Goal: Information Seeking & Learning: Compare options

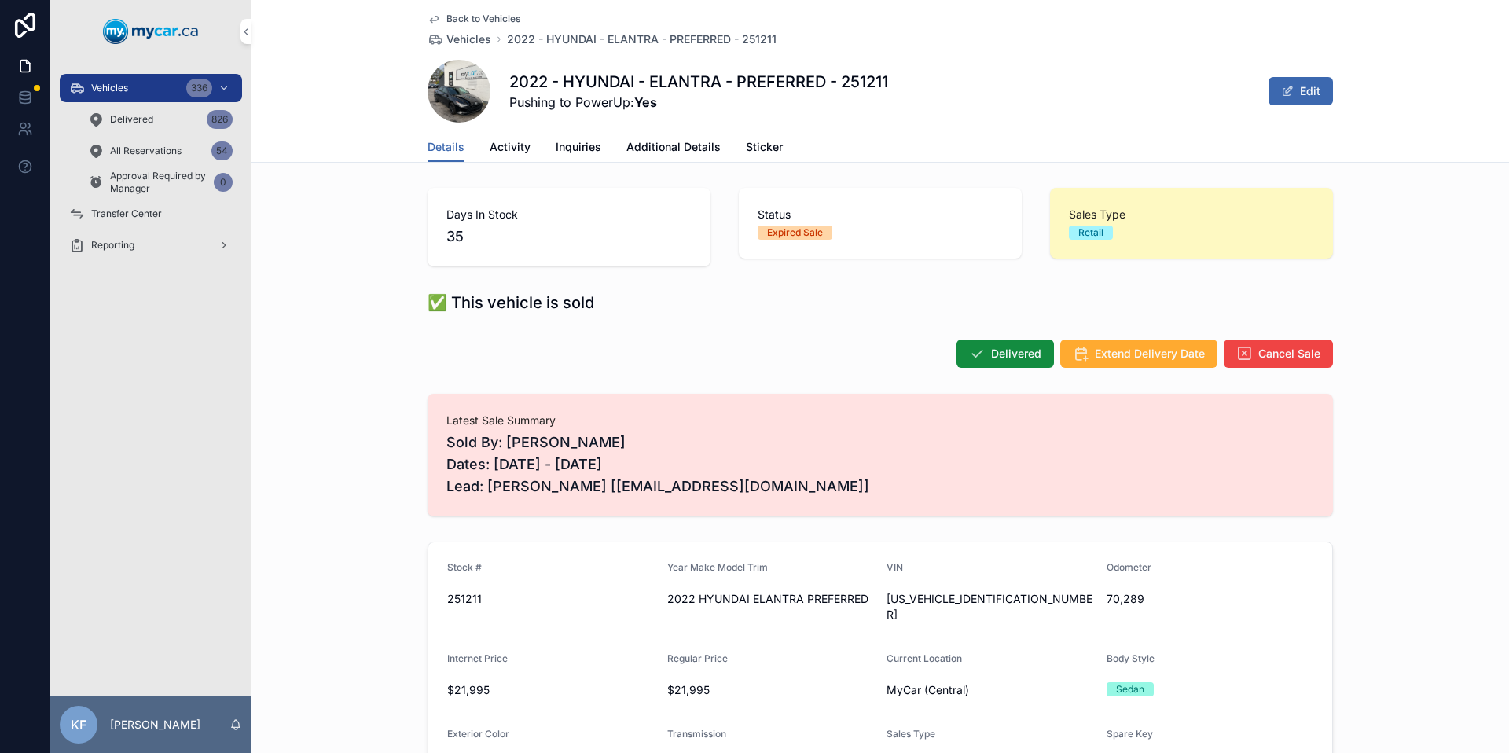
click at [165, 93] on div "Vehicles 336" at bounding box center [150, 87] width 163 height 25
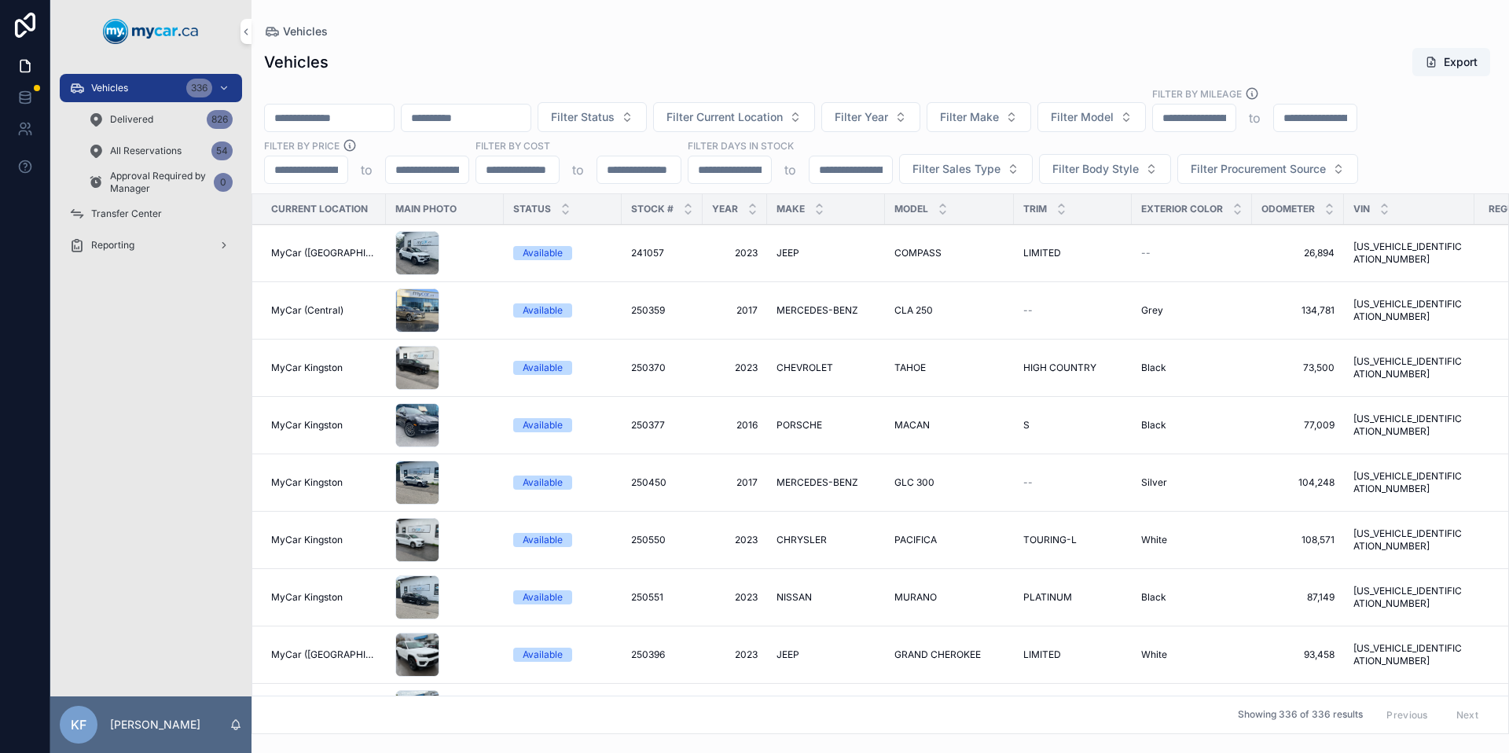
click at [1199, 168] on span "Filter Procurement Source" at bounding box center [1258, 169] width 135 height 16
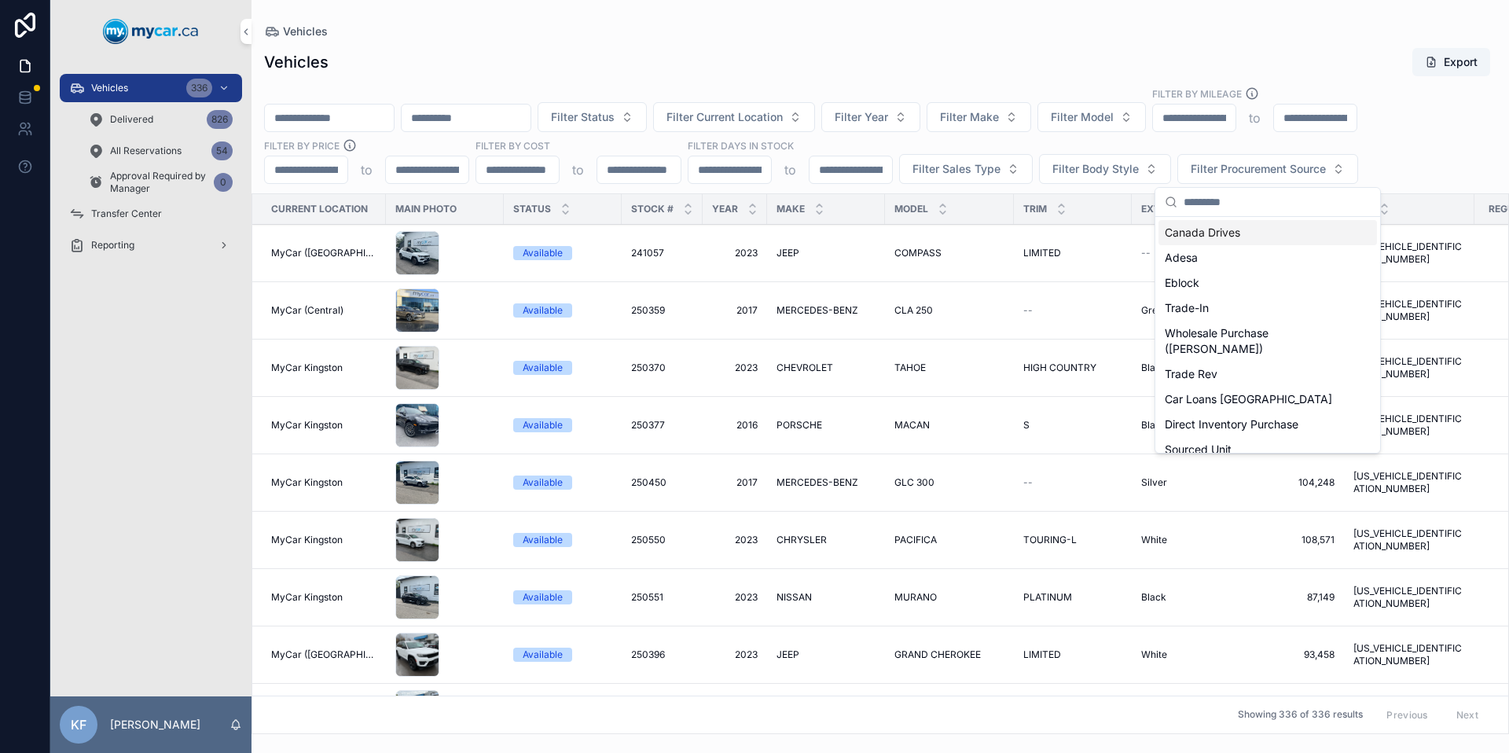
click at [1090, 161] on span "Filter Body Style" at bounding box center [1095, 169] width 86 height 16
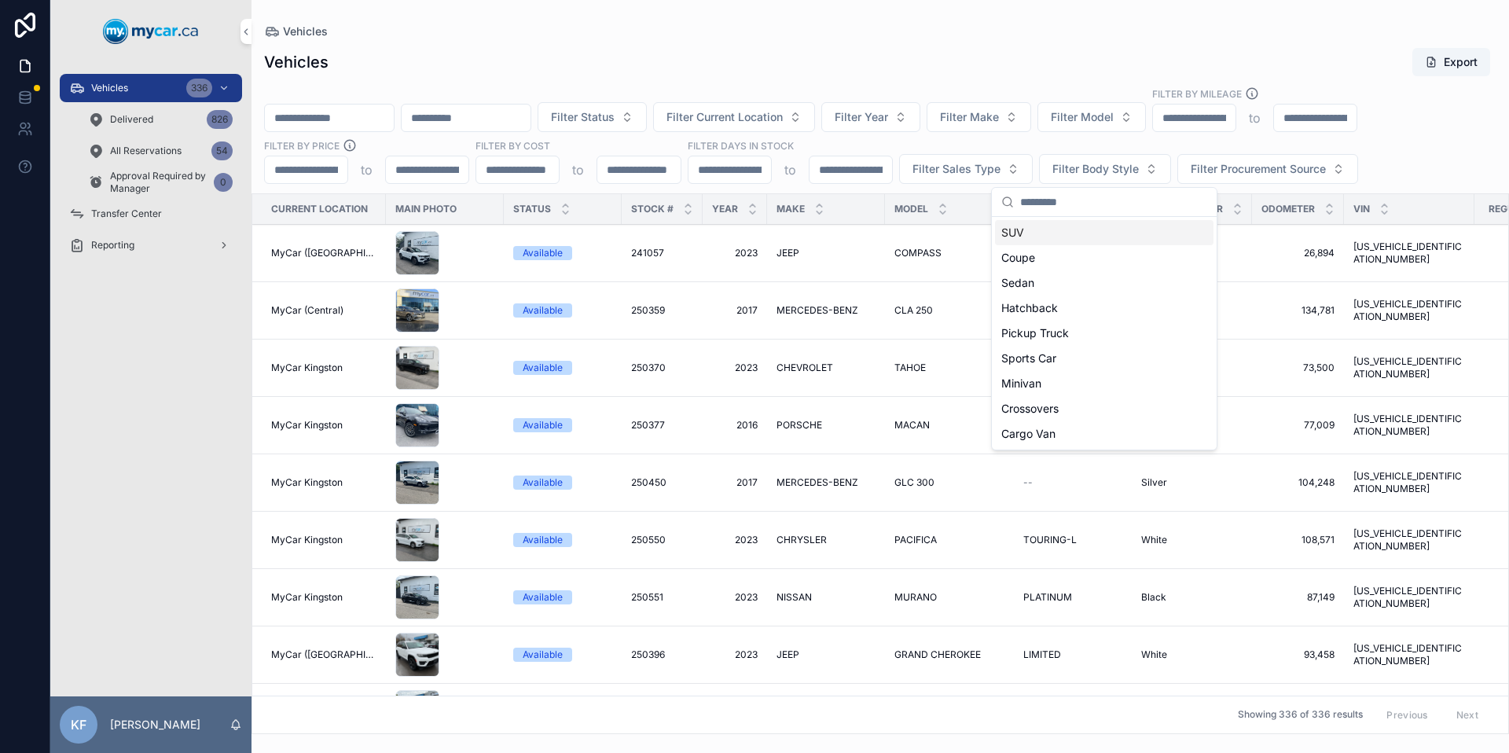
click at [937, 163] on span "Filter Sales Type" at bounding box center [956, 169] width 88 height 16
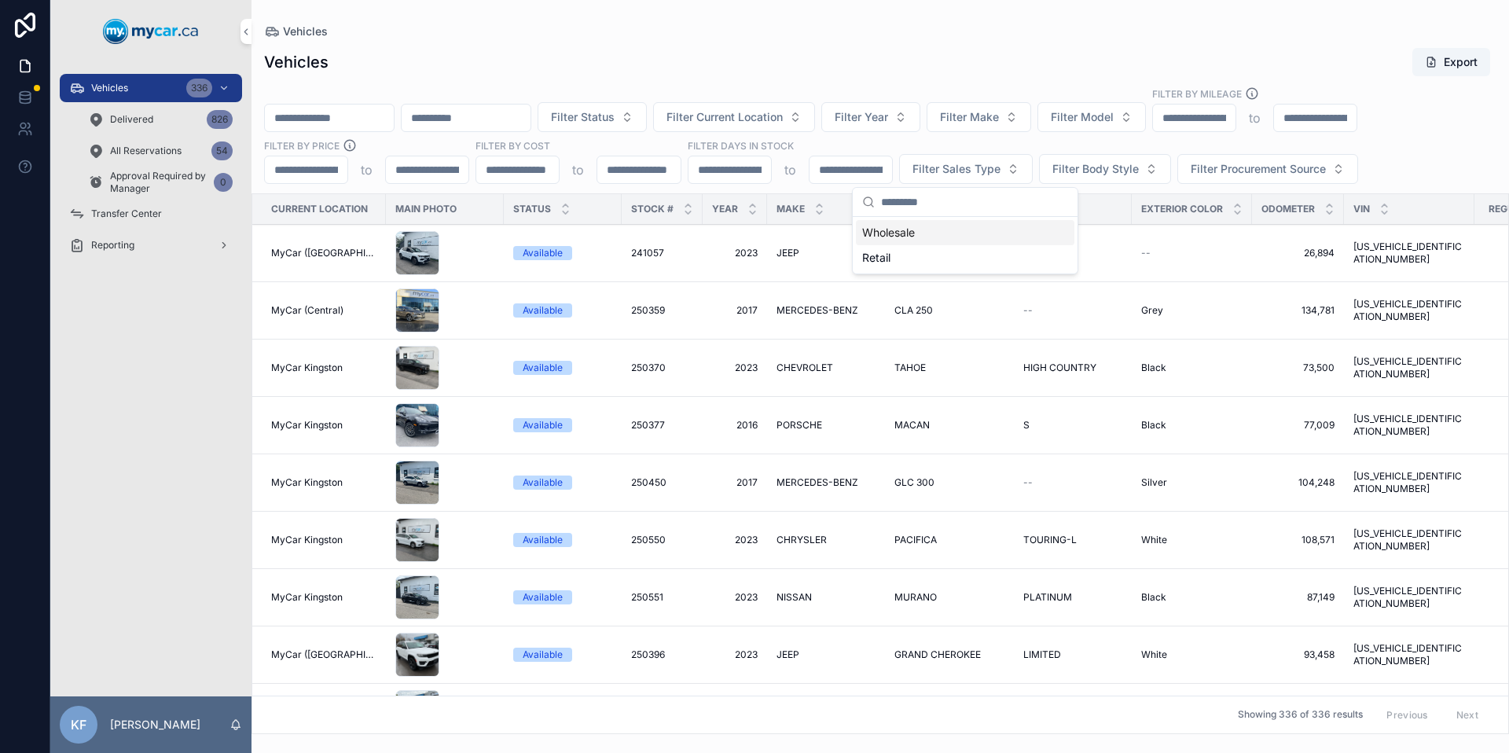
click at [880, 165] on input "scrollable content" at bounding box center [850, 170] width 83 height 22
click at [760, 167] on input "scrollable content" at bounding box center [729, 170] width 83 height 22
click at [523, 174] on input "scrollable content" at bounding box center [517, 170] width 83 height 22
click at [1316, 136] on div "Filter Status Filter Current Location Filter Year Filter Make Filter Model Filt…" at bounding box center [879, 134] width 1257 height 97
click at [916, 167] on span "Filter Sales Type" at bounding box center [956, 169] width 88 height 16
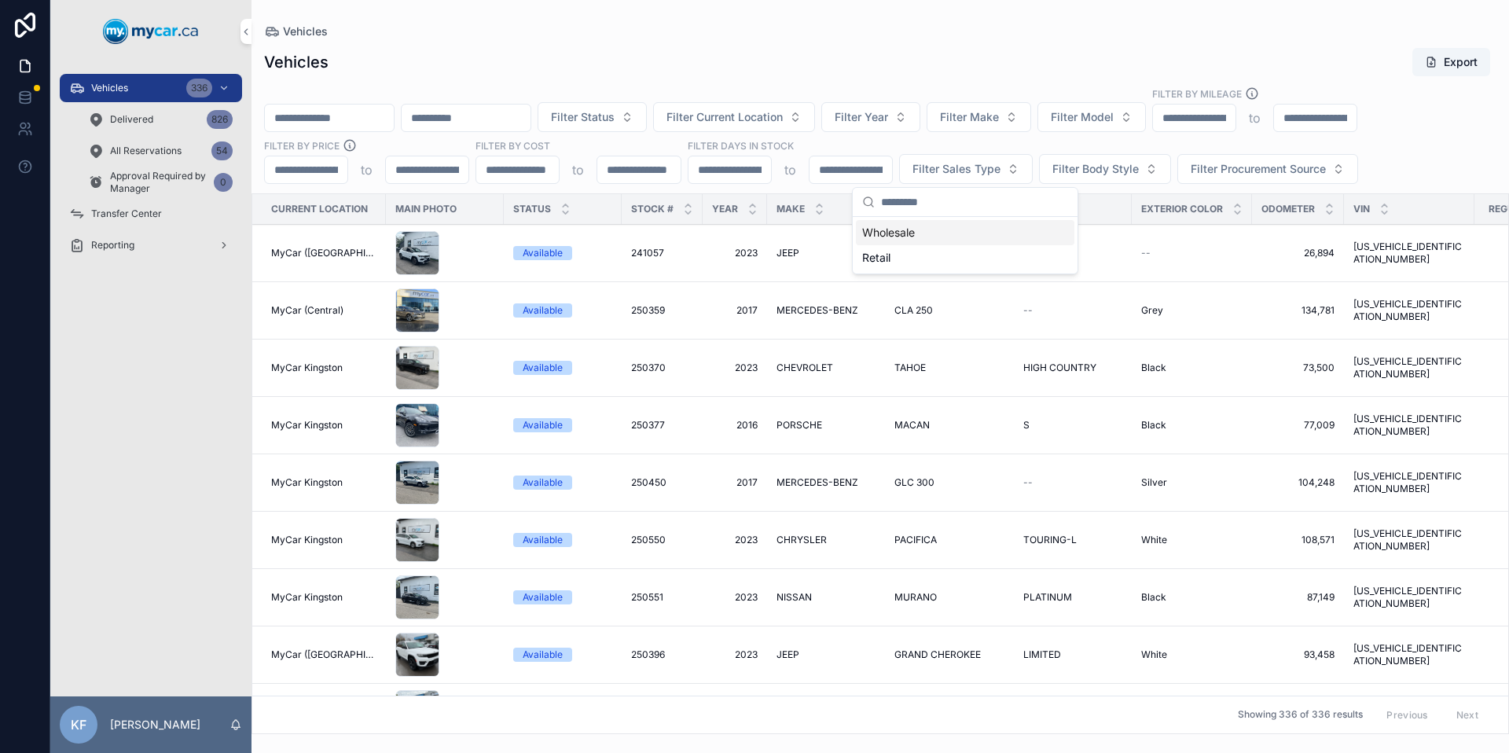
click at [912, 230] on div "Wholesale" at bounding box center [965, 232] width 218 height 25
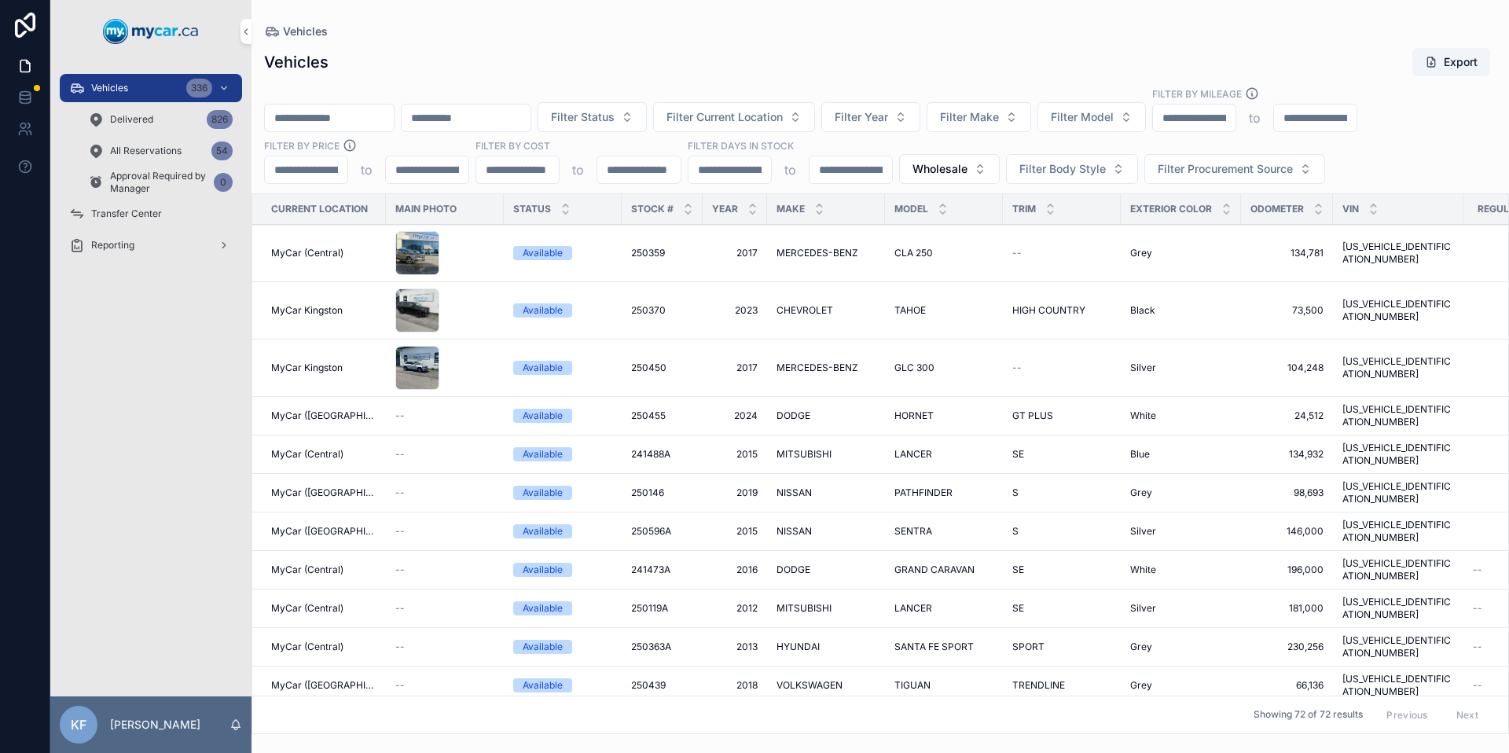
click at [936, 666] on td "TIGUAN TIGUAN" at bounding box center [944, 685] width 118 height 39
click at [933, 679] on div "TIGUAN TIGUAN" at bounding box center [943, 685] width 99 height 13
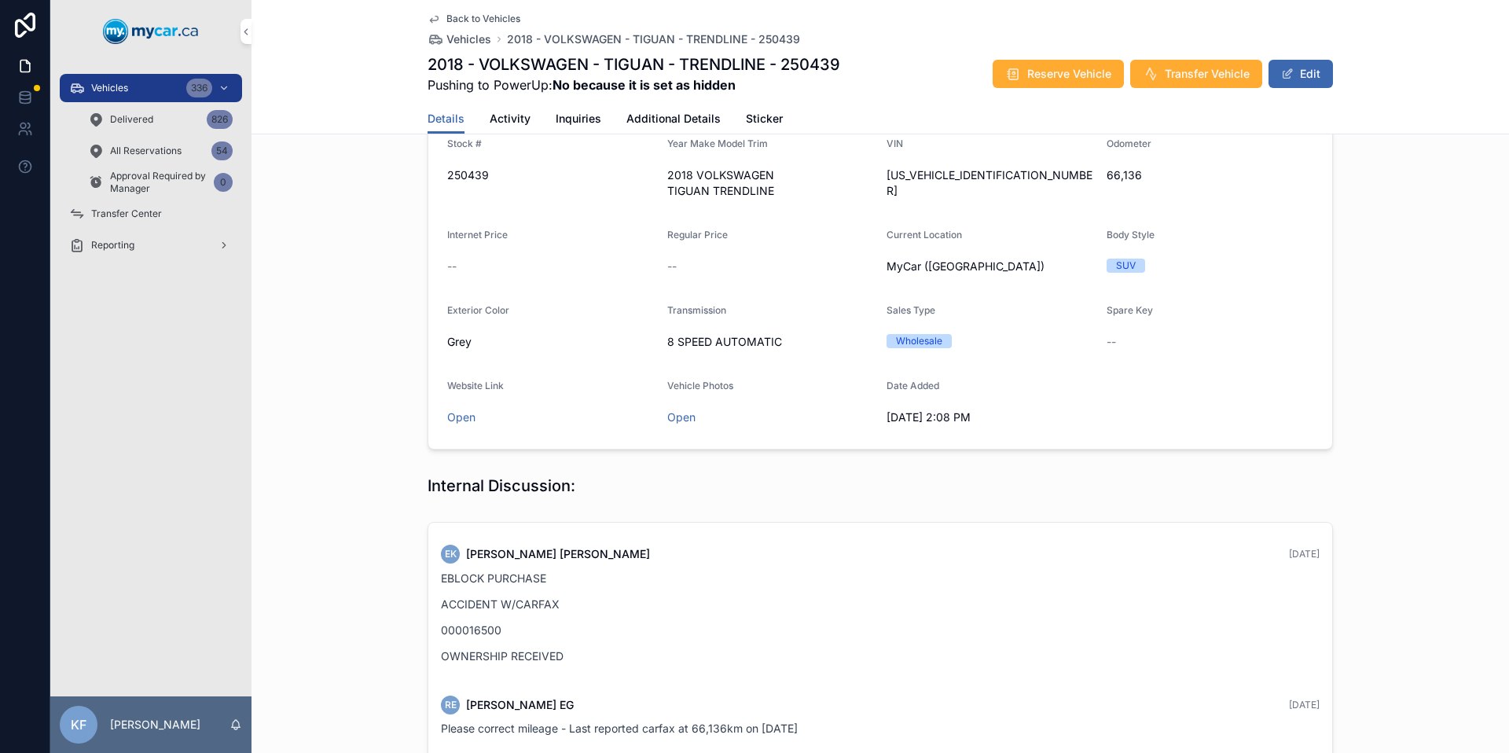
scroll to position [222, 0]
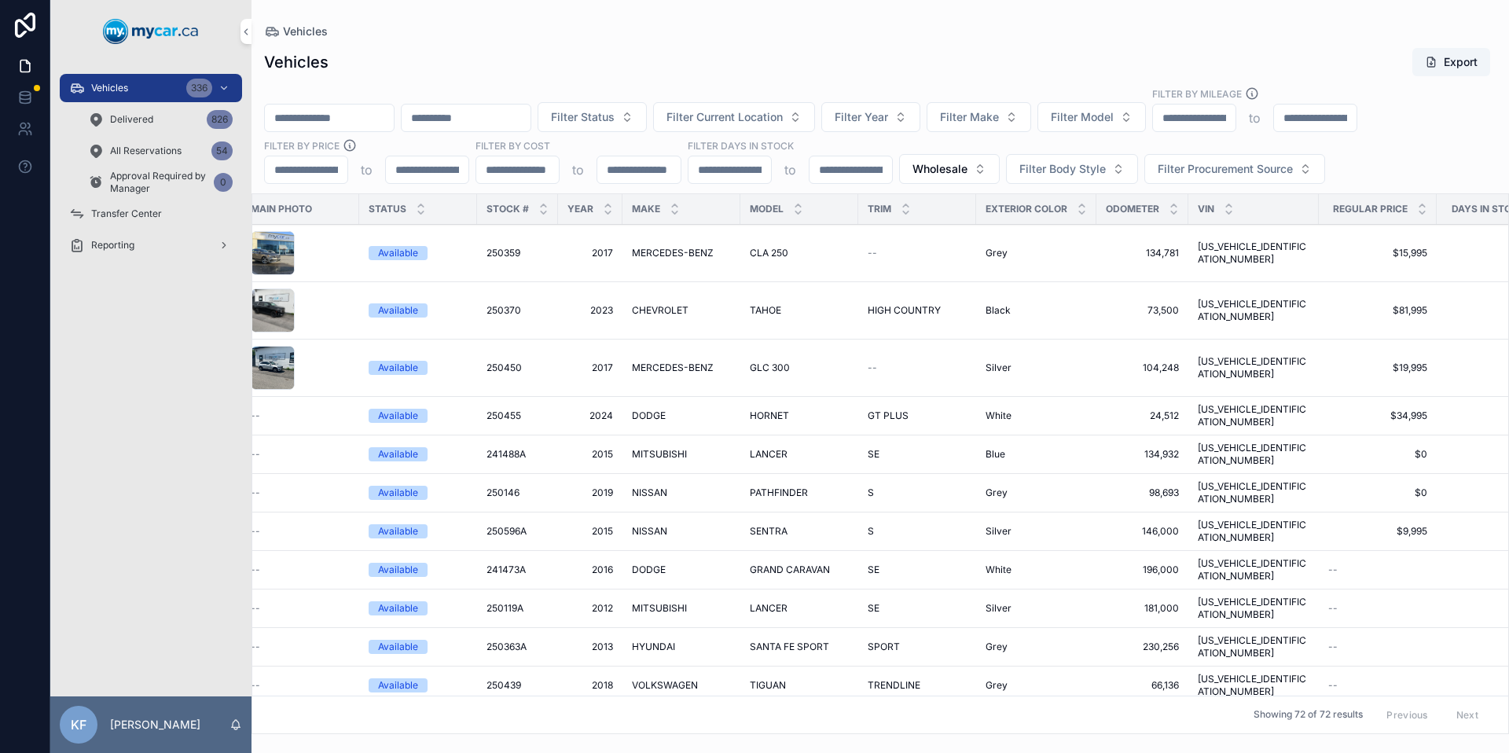
scroll to position [0, 145]
click at [1416, 204] on icon "scrollable content" at bounding box center [1421, 205] width 10 height 10
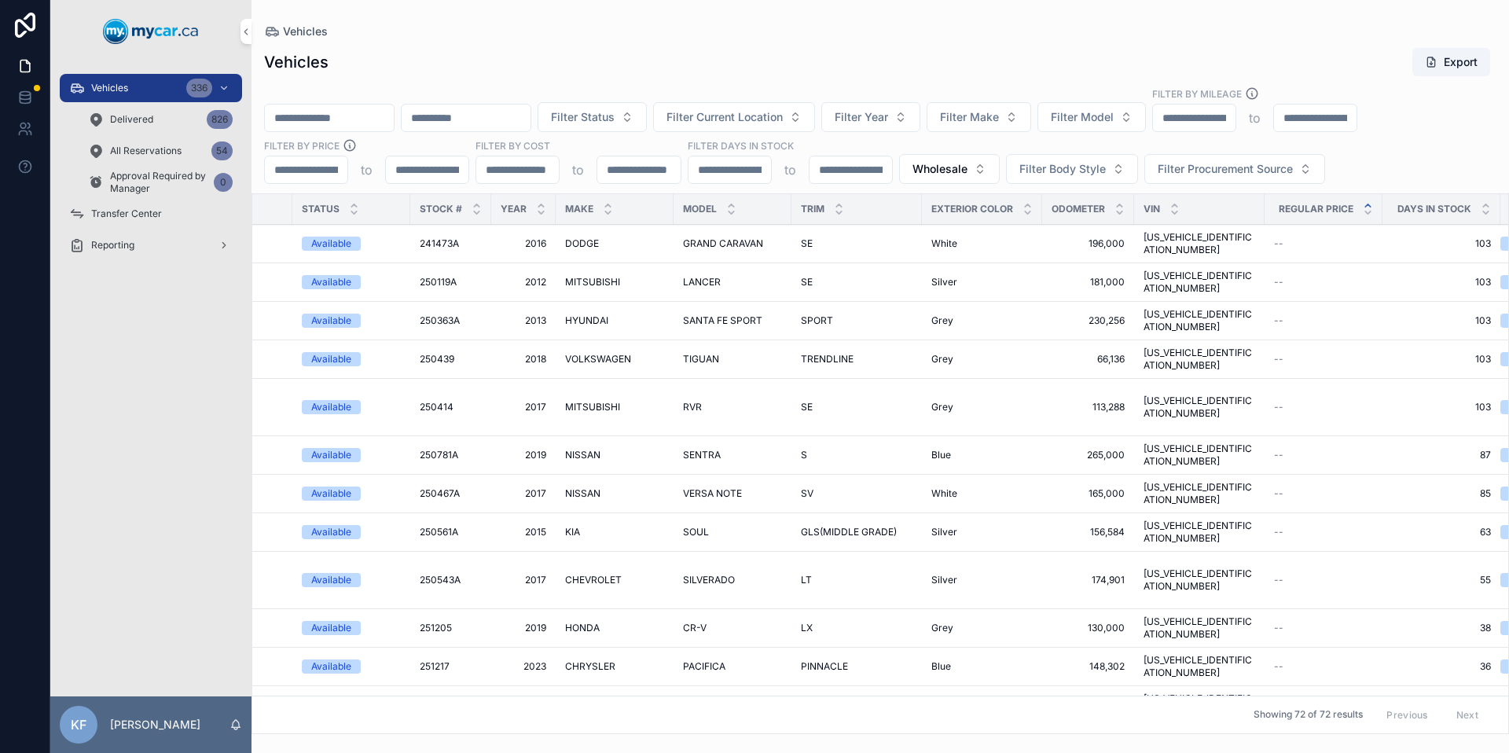
scroll to position [0, 196]
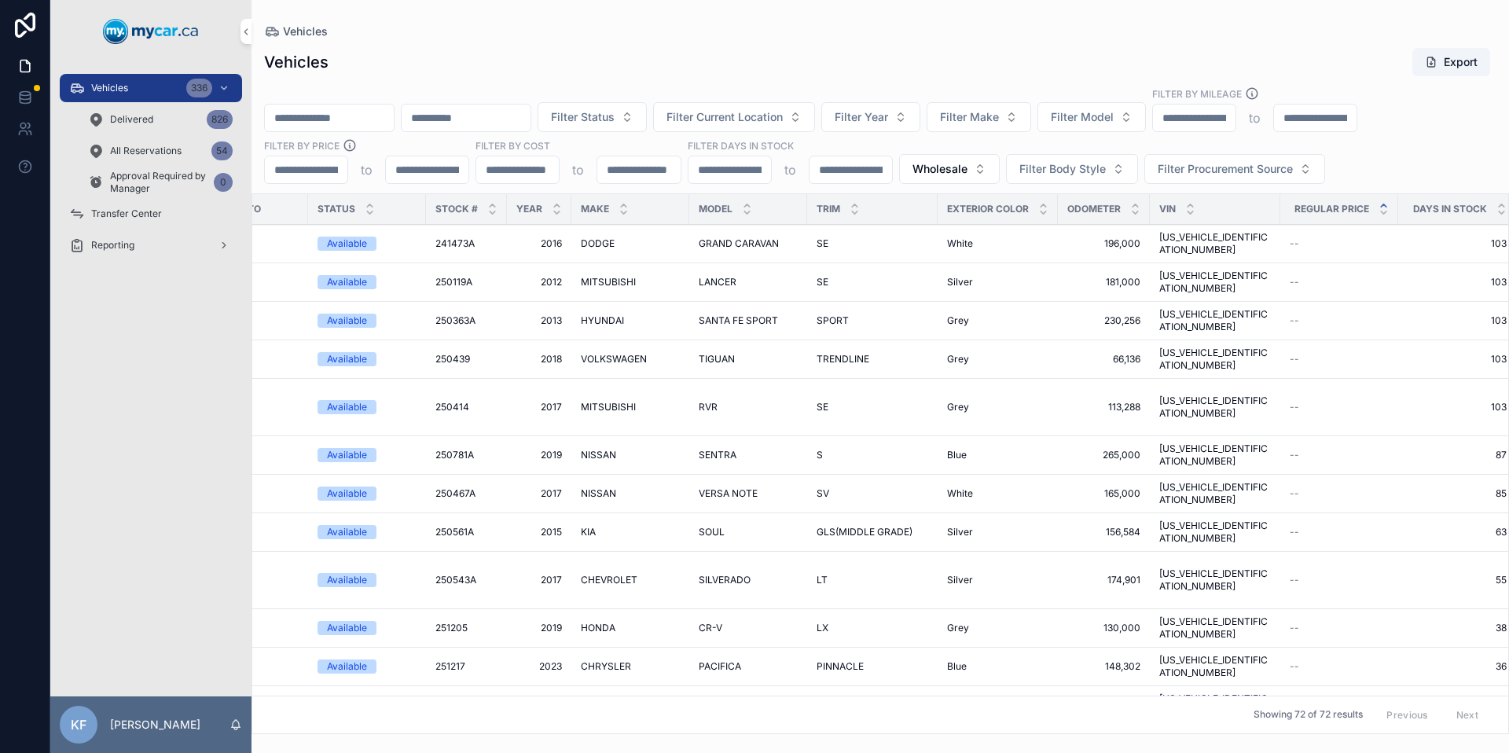
click at [708, 574] on span "SILVERADO" at bounding box center [725, 580] width 52 height 13
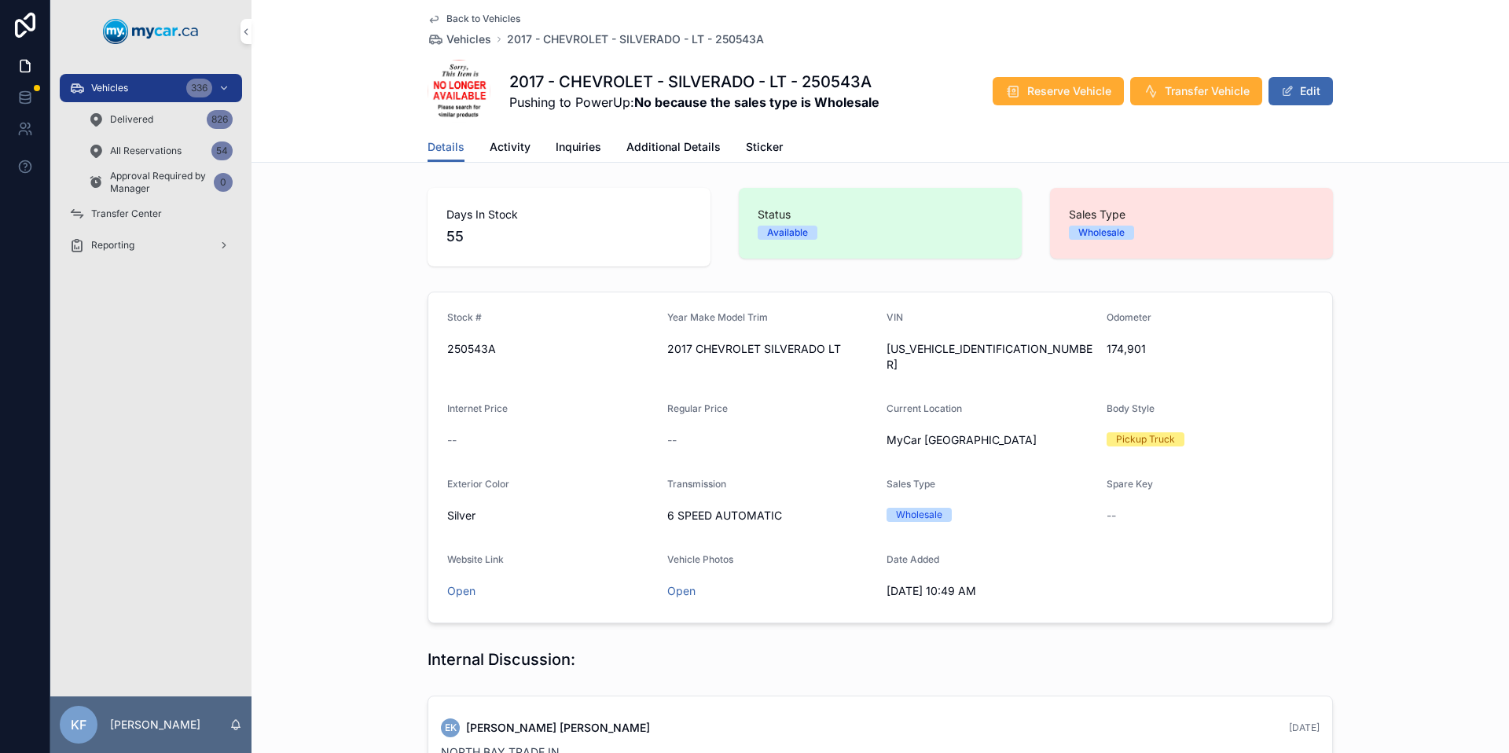
scroll to position [474, 0]
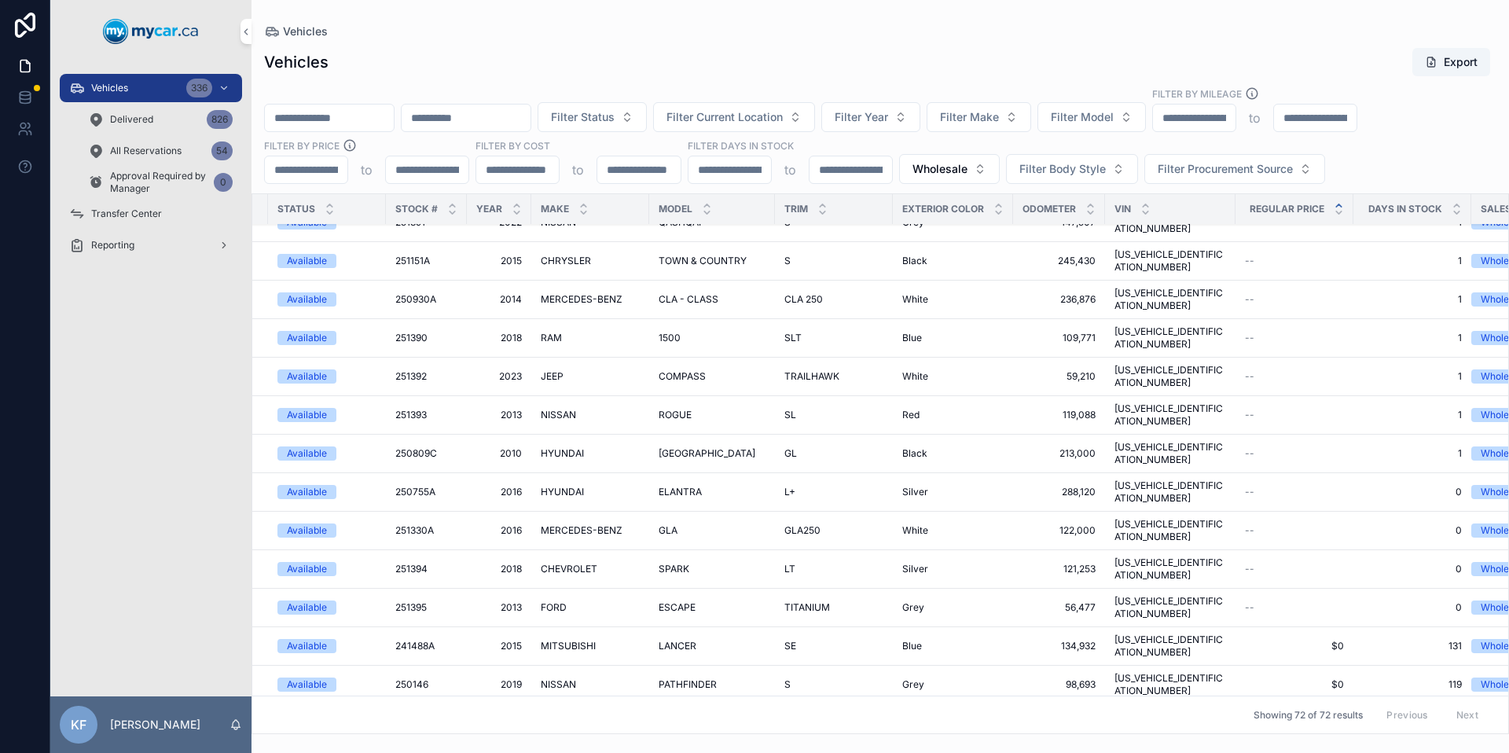
scroll to position [1551, 236]
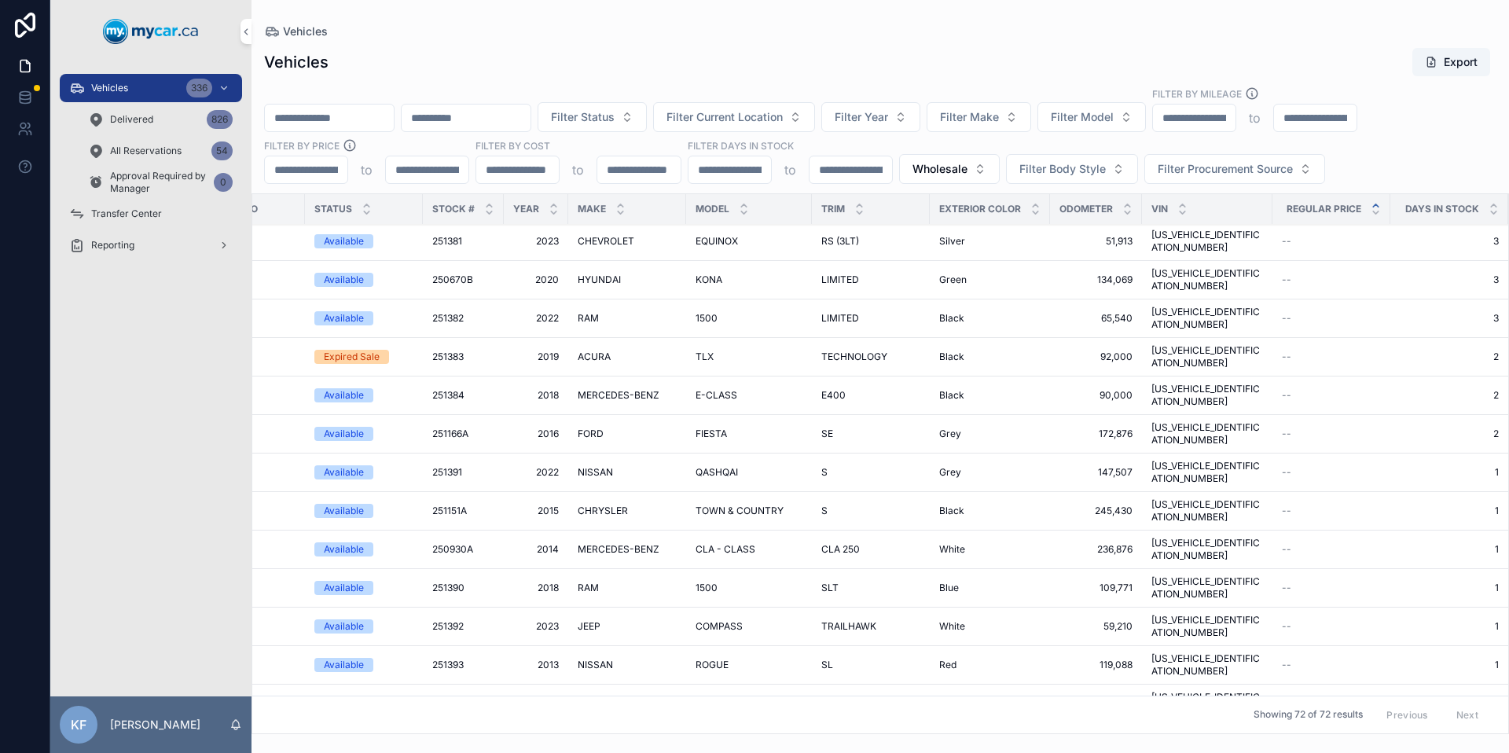
scroll to position [1334, 199]
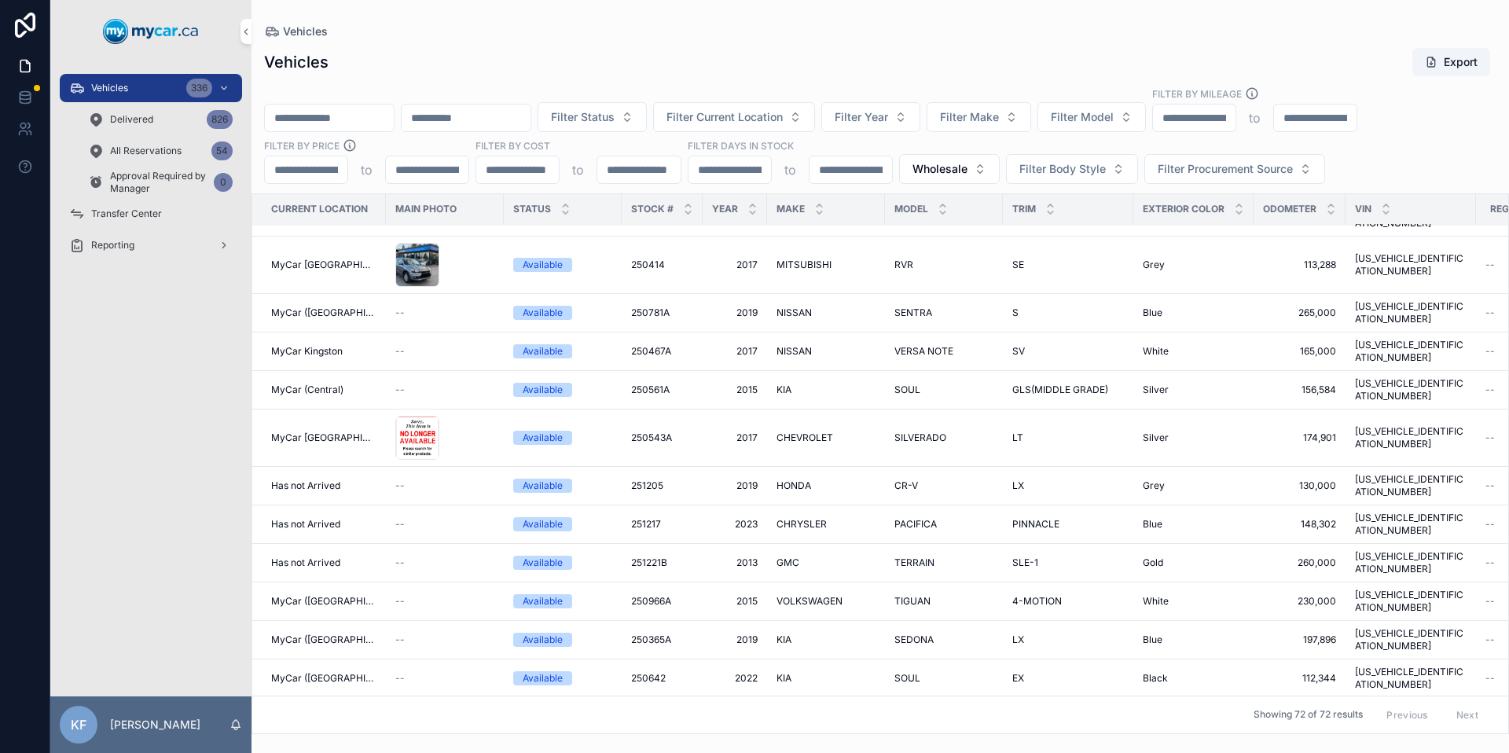
scroll to position [210, 0]
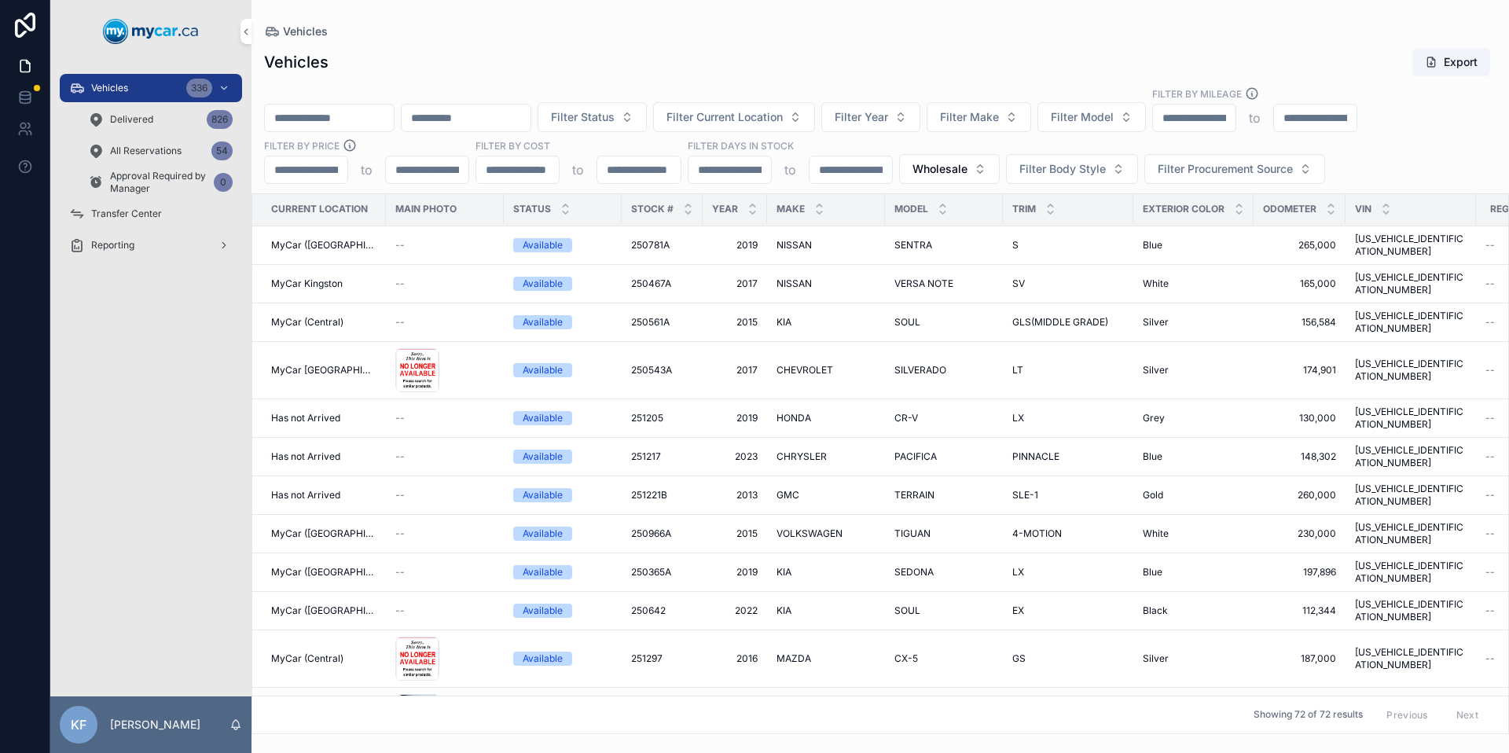
click at [905, 630] on td "CX-5 CX-5" at bounding box center [944, 658] width 118 height 57
click at [898, 652] on span "CX-5" at bounding box center [906, 658] width 24 height 13
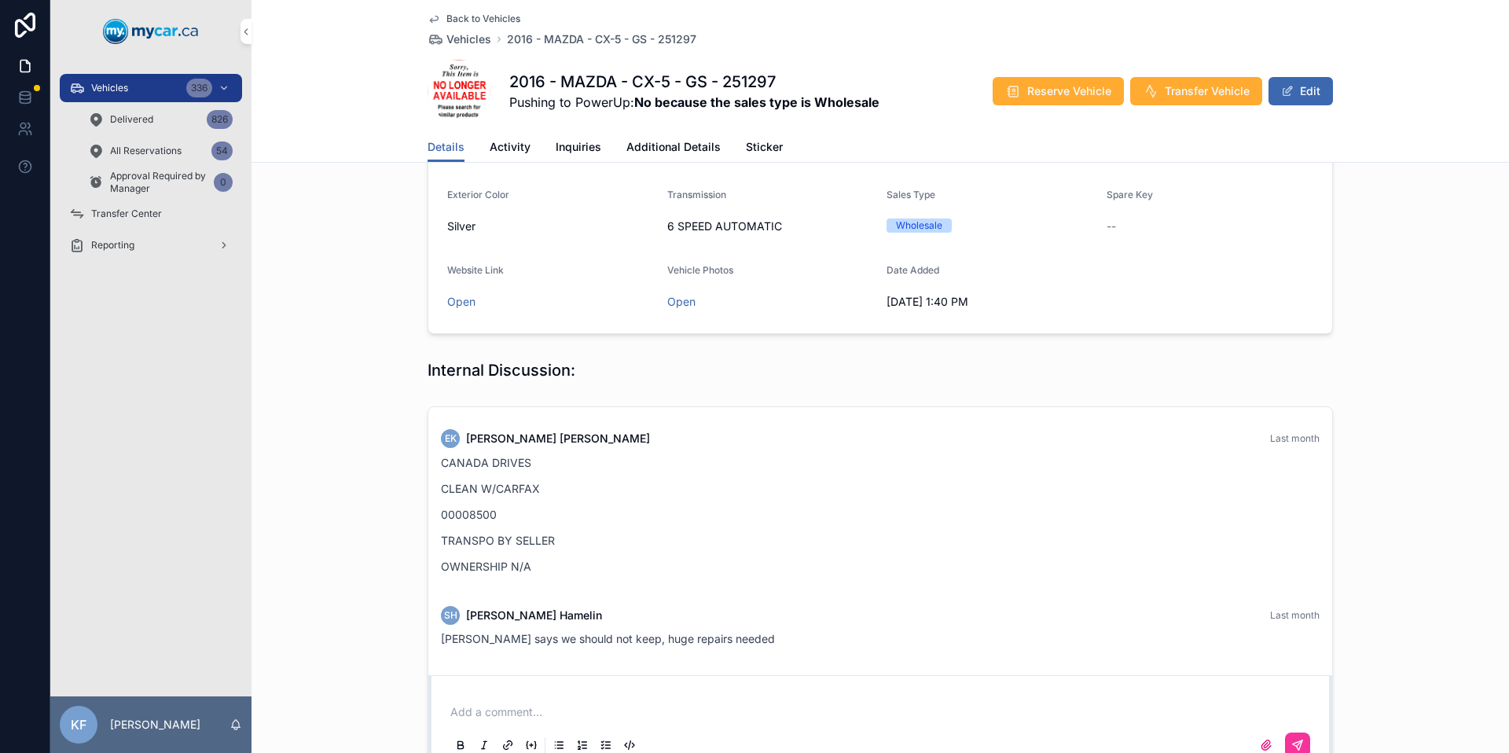
scroll to position [411, 0]
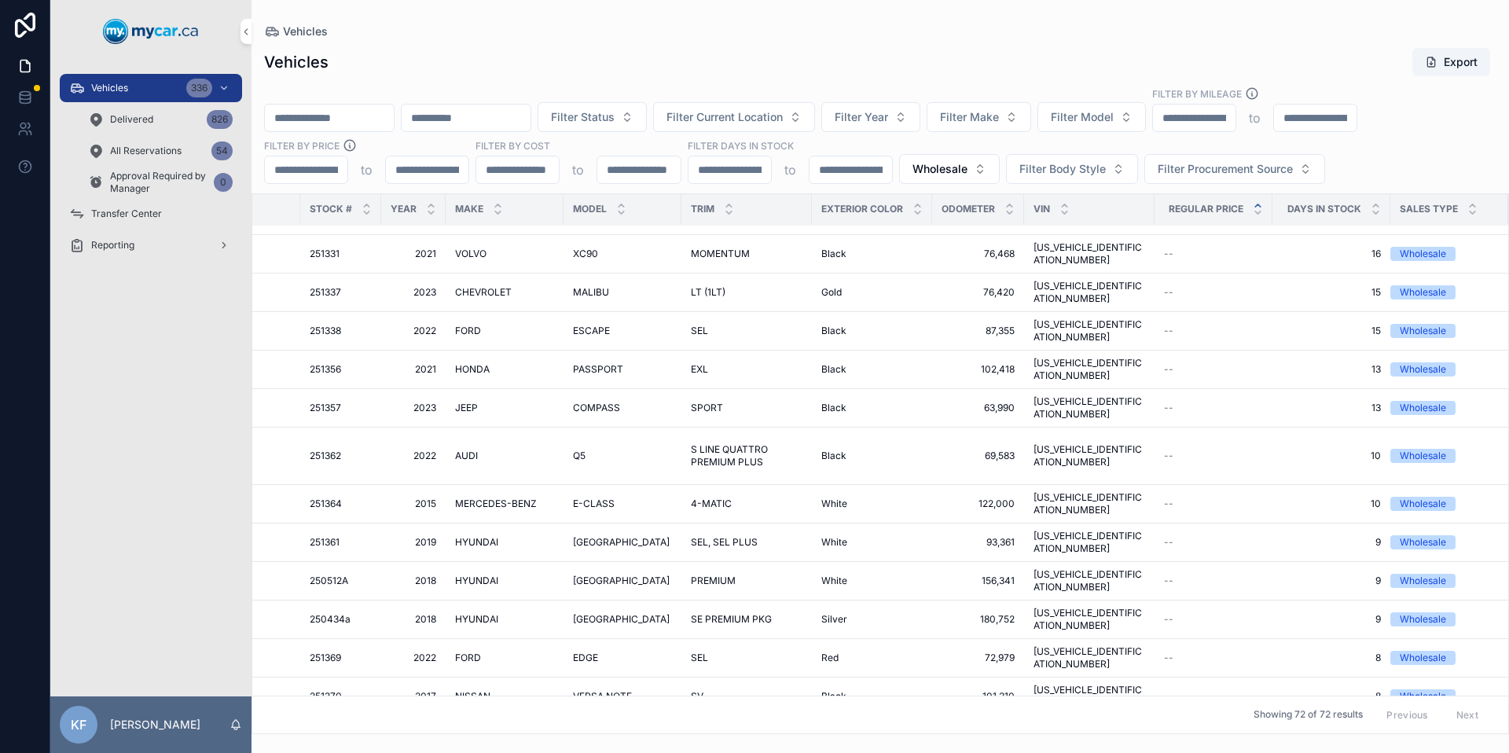
scroll to position [630, 321]
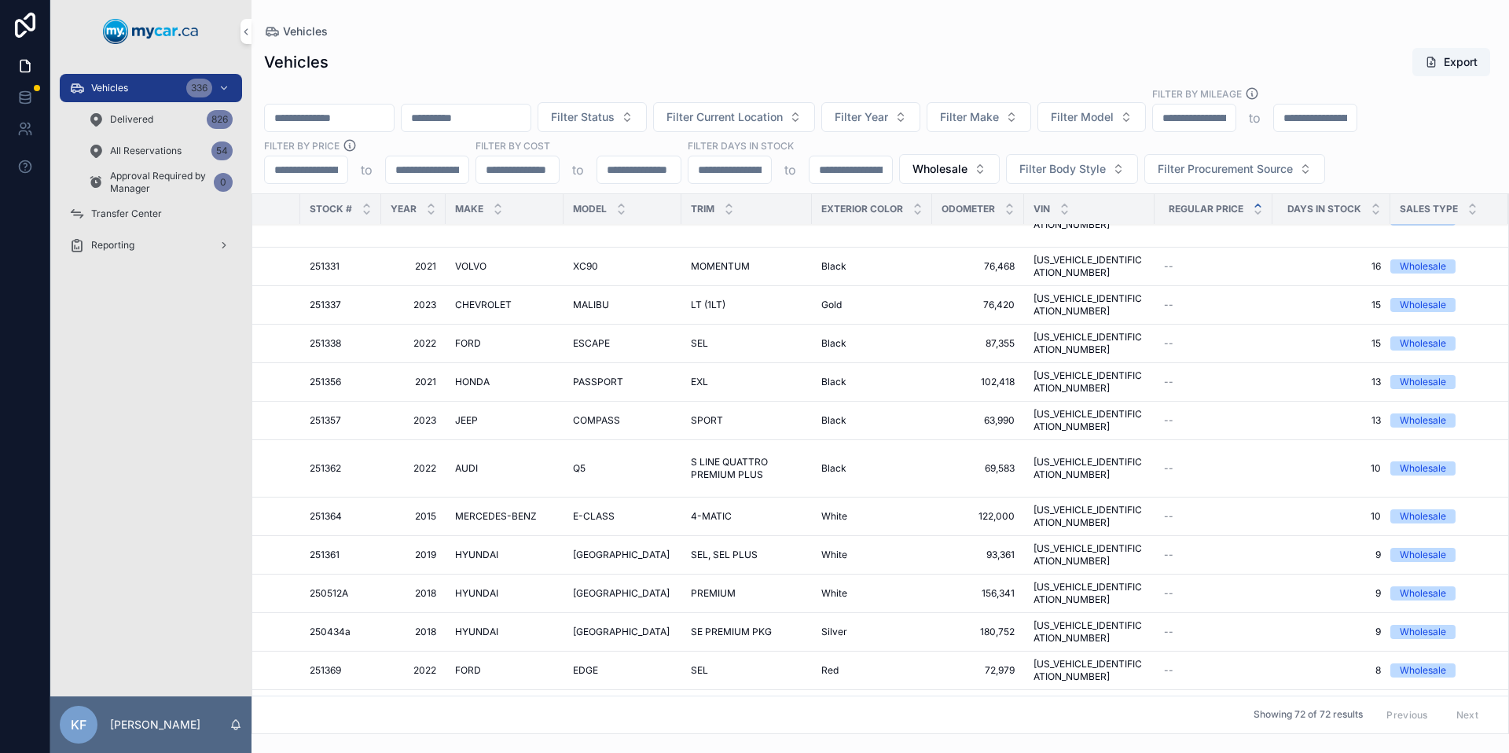
click at [621, 69] on div "Vehicles Export" at bounding box center [880, 62] width 1232 height 30
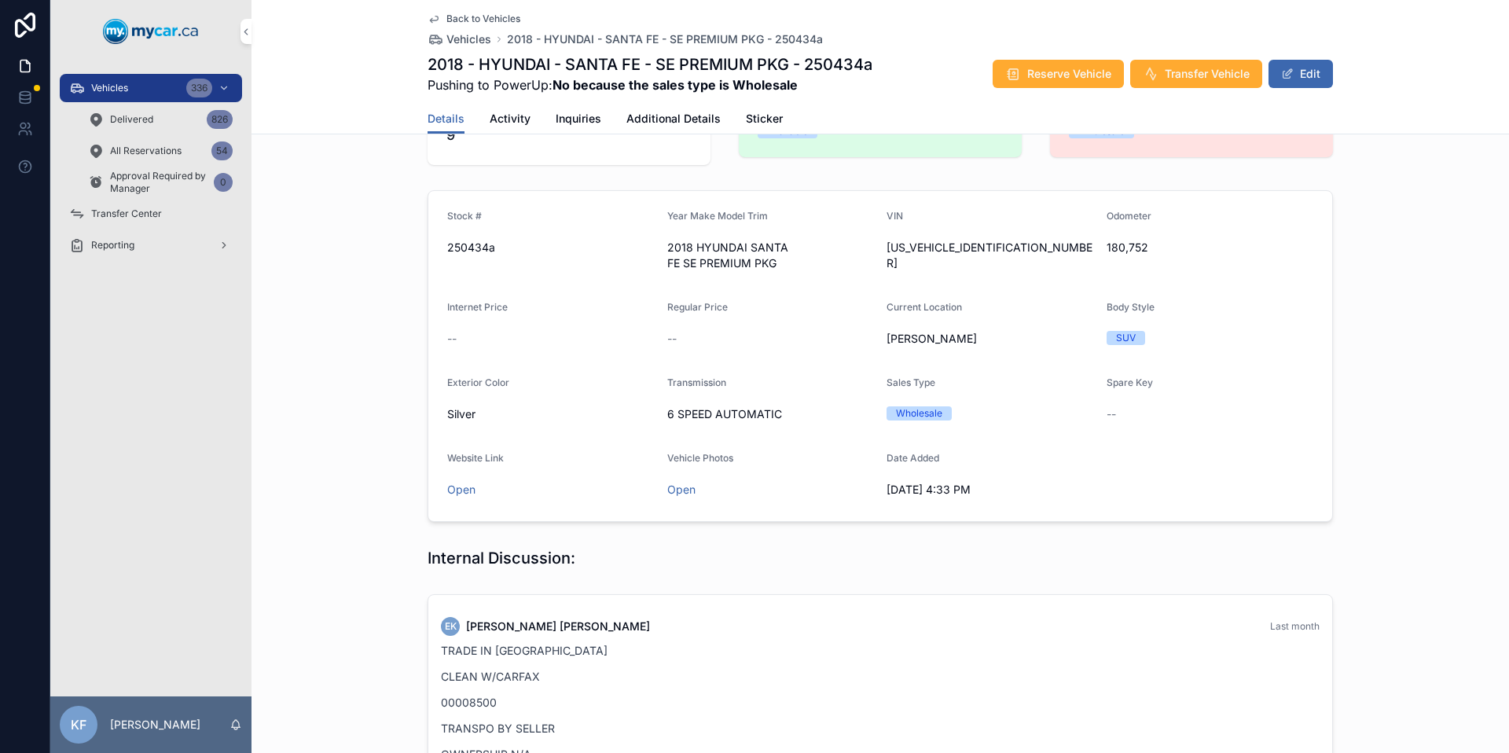
scroll to position [86, 0]
